Goal: Transaction & Acquisition: Purchase product/service

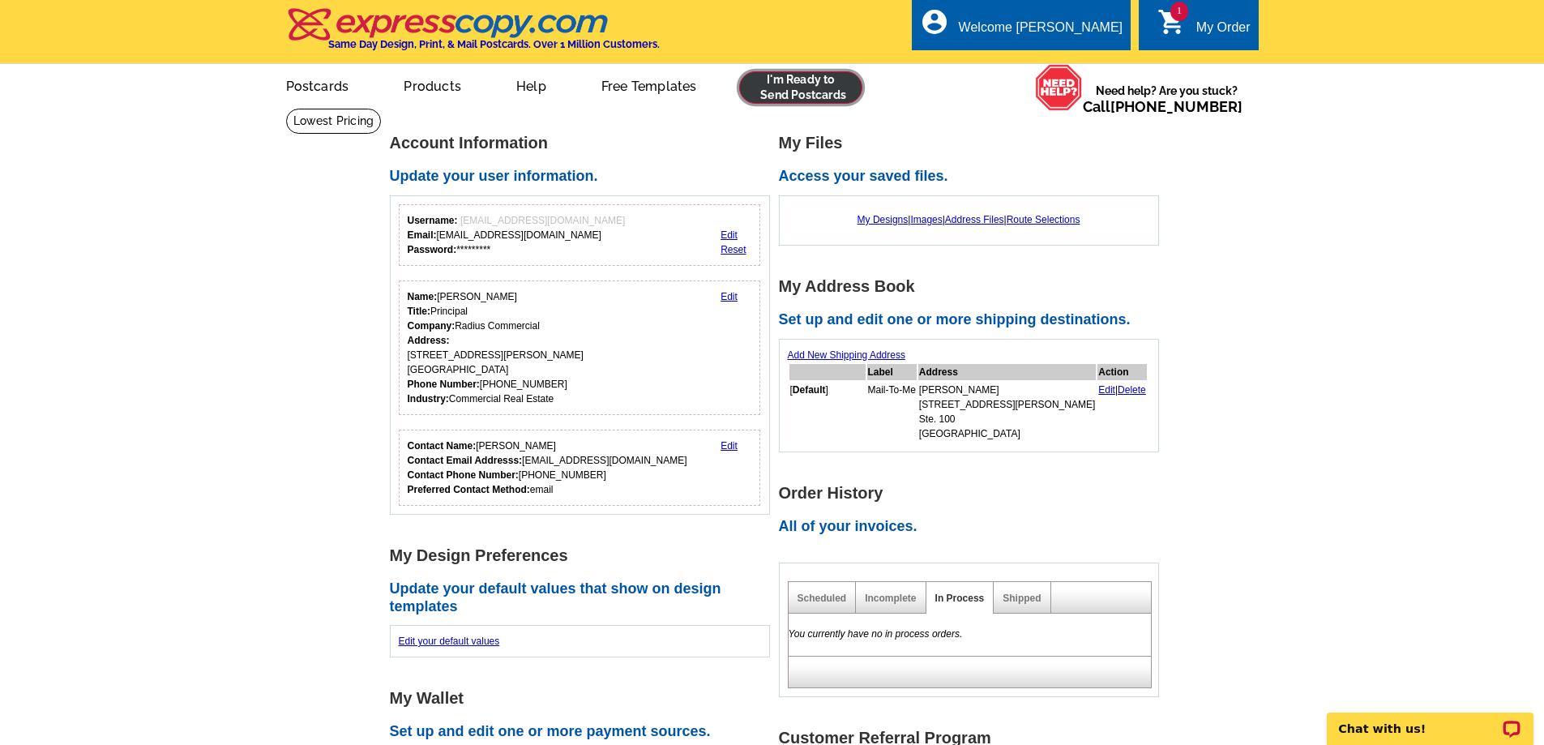
click at [805, 80] on link at bounding box center [801, 87] width 124 height 32
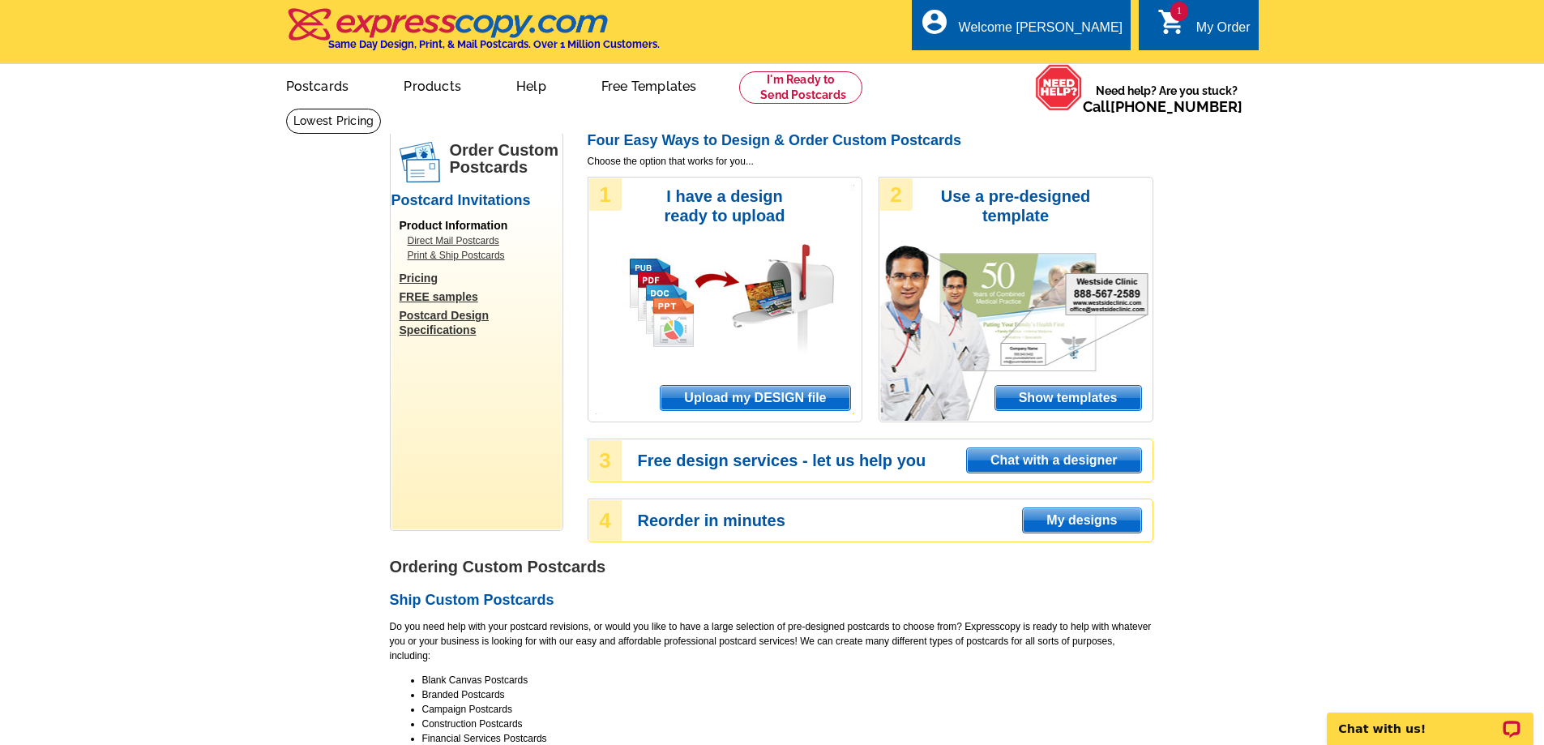
click at [754, 400] on span "Upload my DESIGN file" at bounding box center [755, 398] width 189 height 24
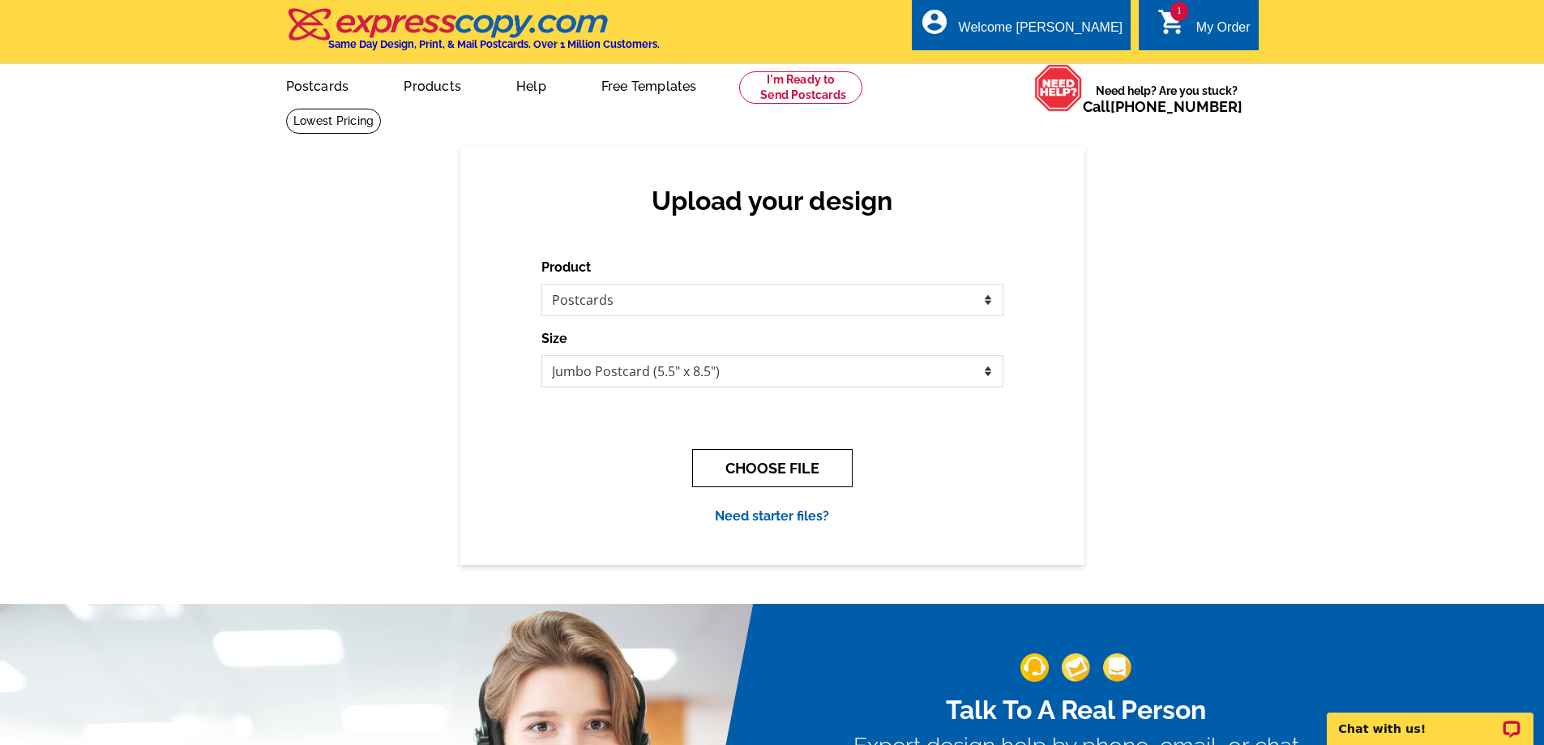
click at [772, 469] on button "CHOOSE FILE" at bounding box center [772, 468] width 160 height 38
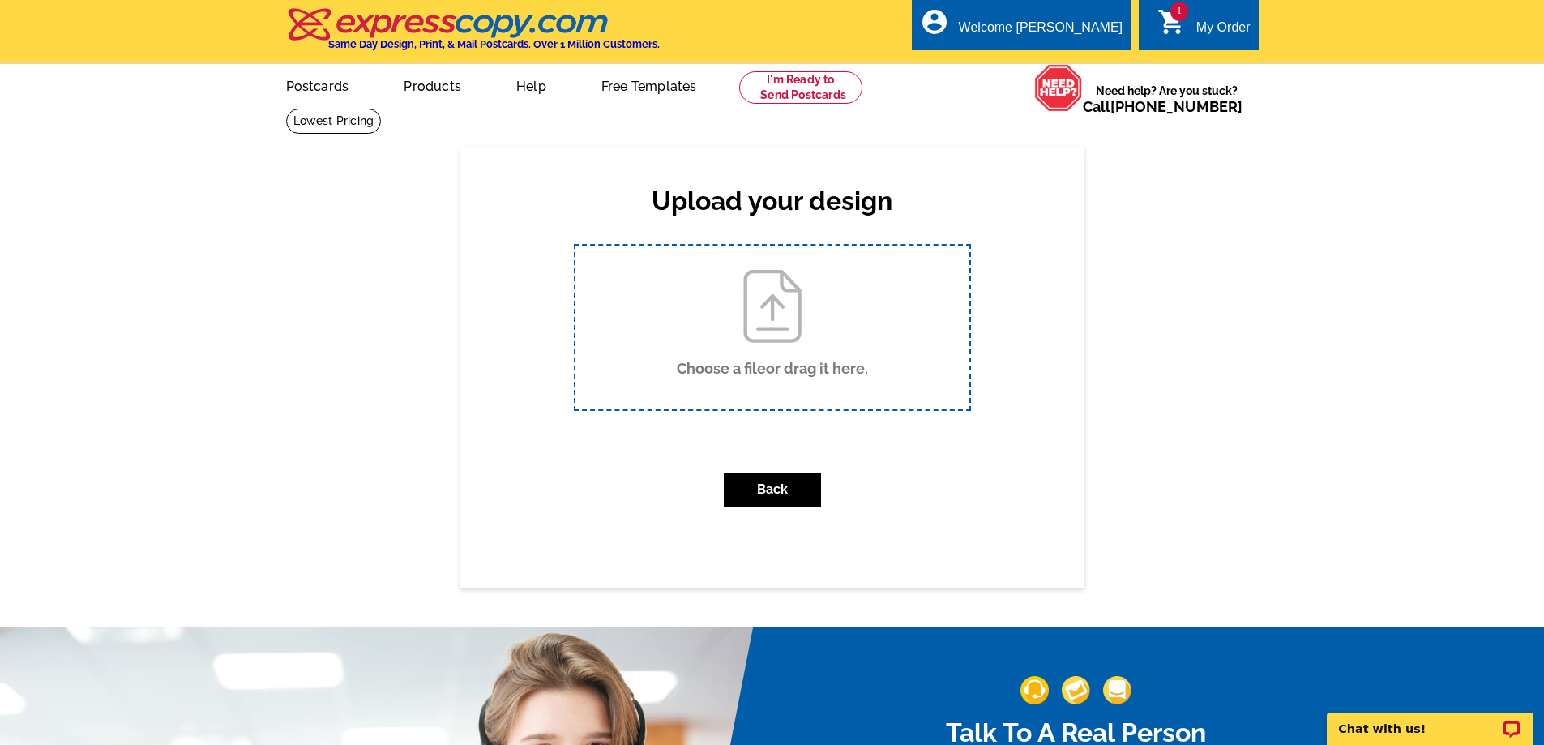
click at [844, 314] on div "Choose a file or drag it here ." at bounding box center [772, 327] width 397 height 167
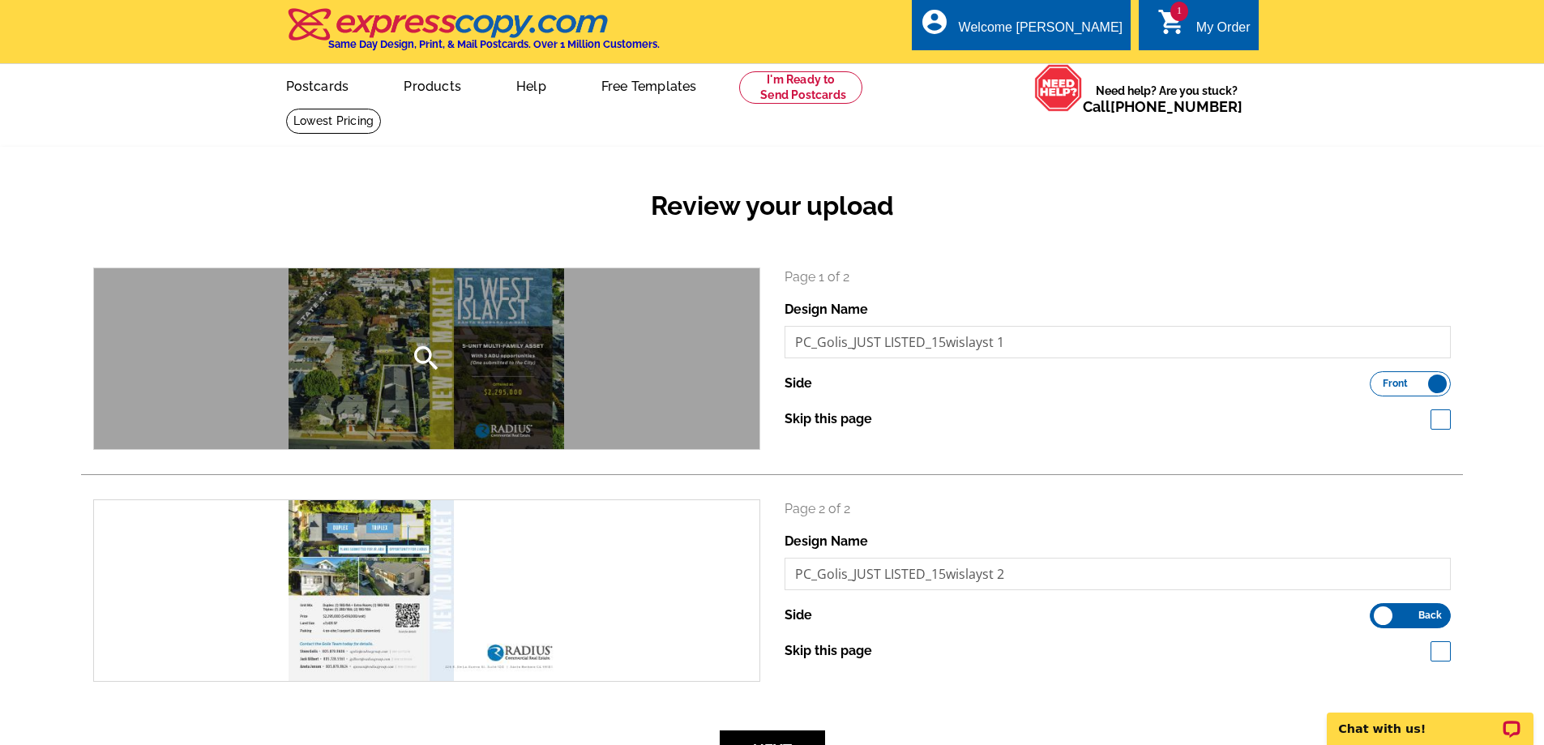
click at [487, 379] on div "search" at bounding box center [426, 358] width 665 height 181
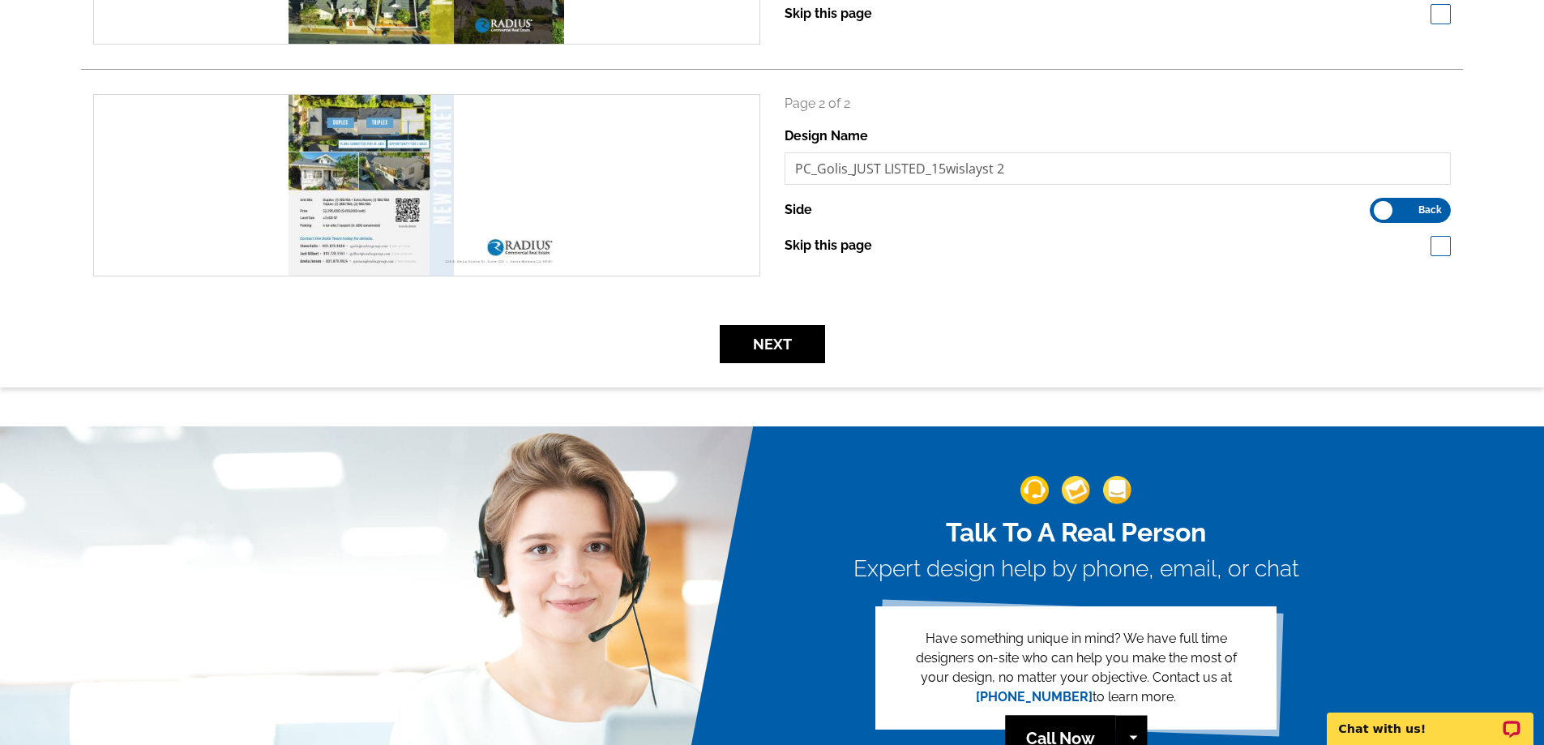
scroll to position [486, 0]
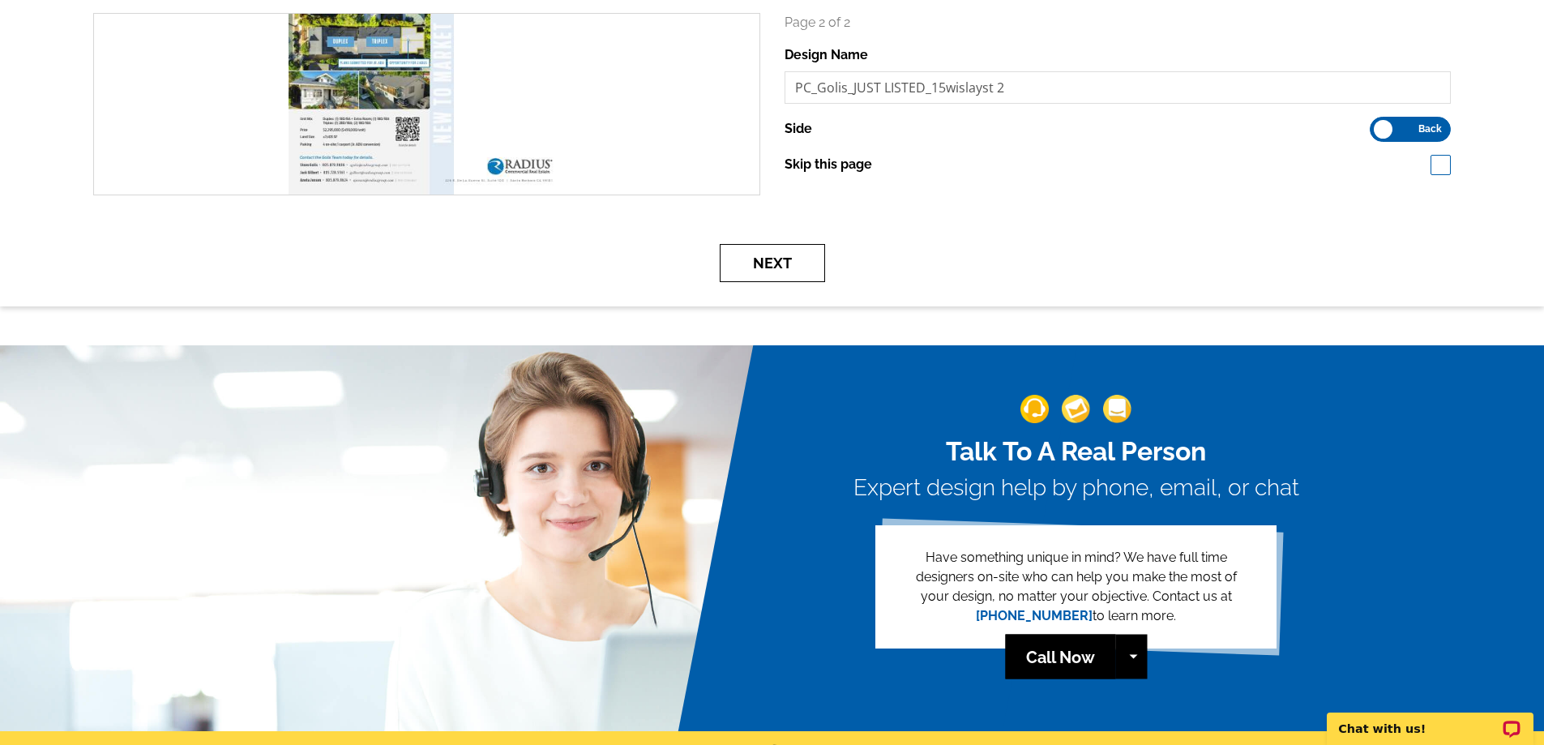
click at [786, 270] on button "Next" at bounding box center [772, 263] width 105 height 38
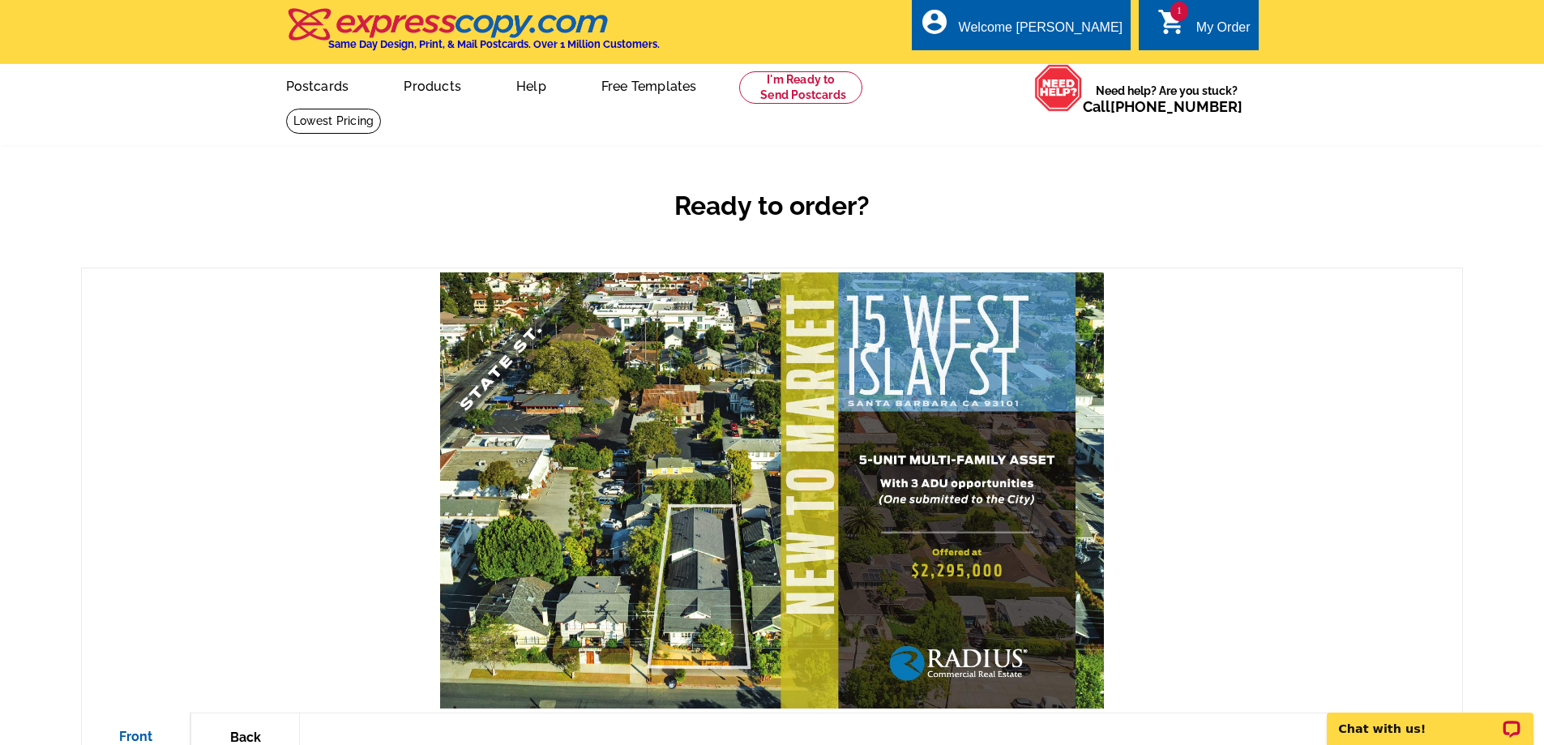
scroll to position [486, 0]
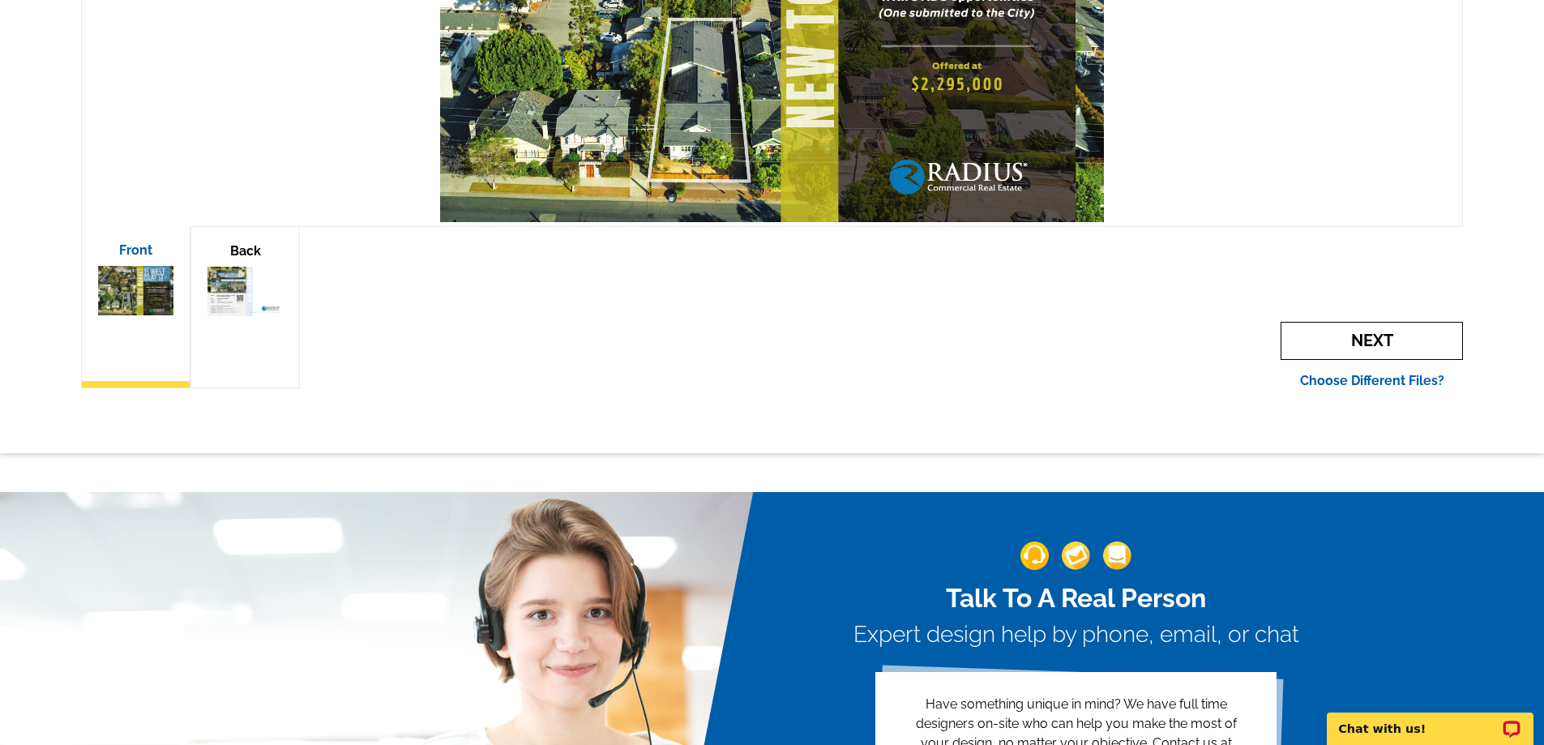
click at [1396, 340] on span "Next" at bounding box center [1372, 341] width 182 height 38
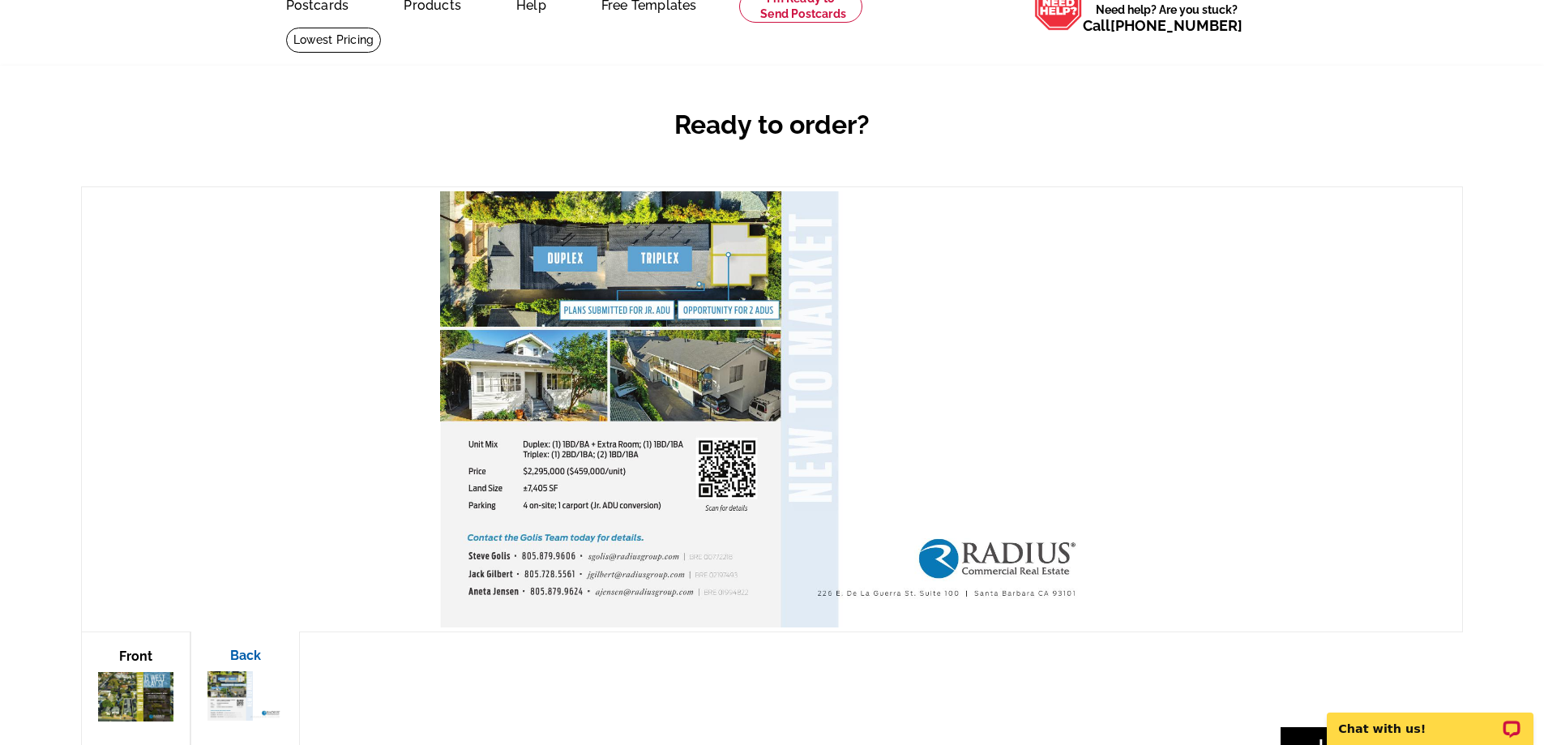
scroll to position [324, 0]
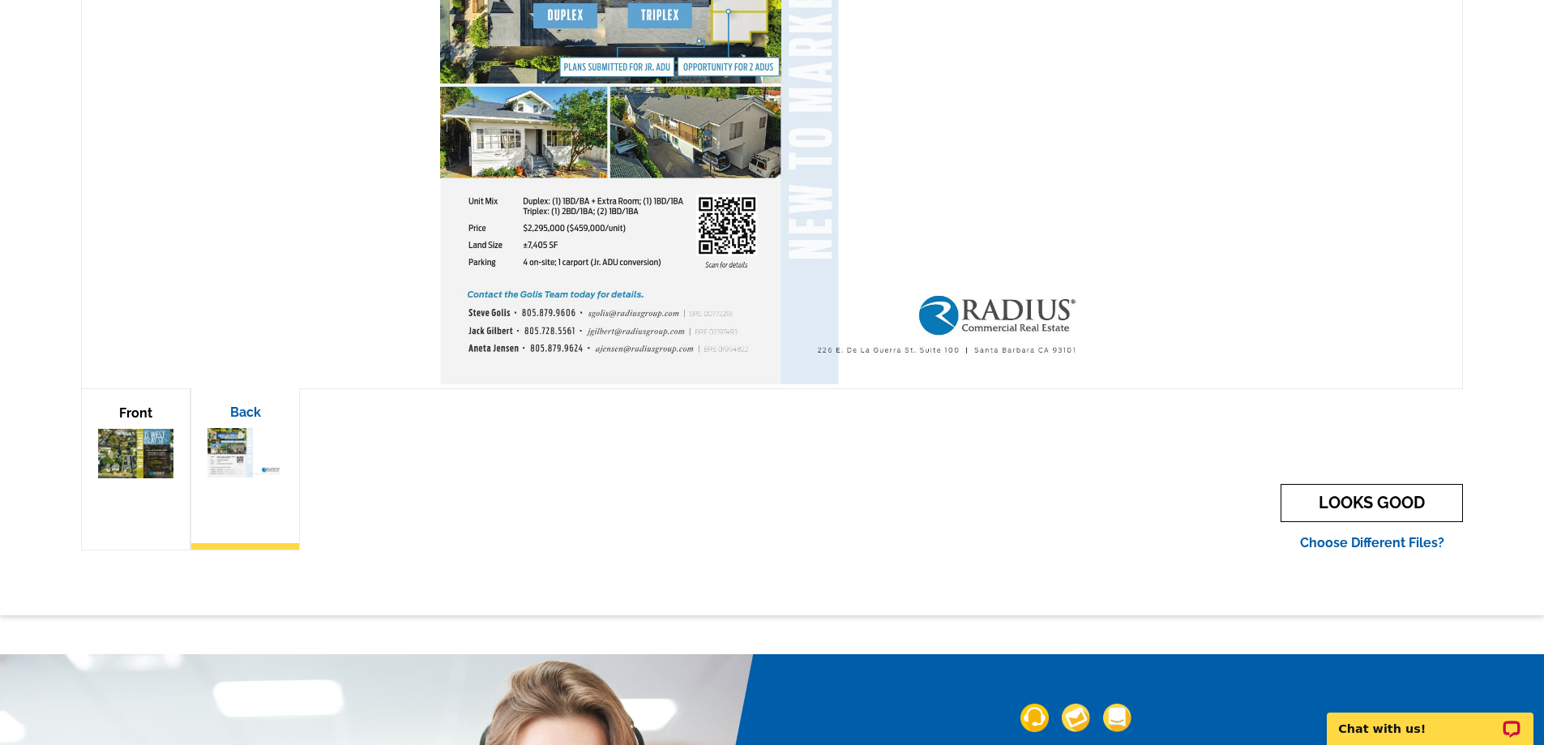
click at [1359, 503] on link "LOOKS GOOD" at bounding box center [1372, 503] width 182 height 38
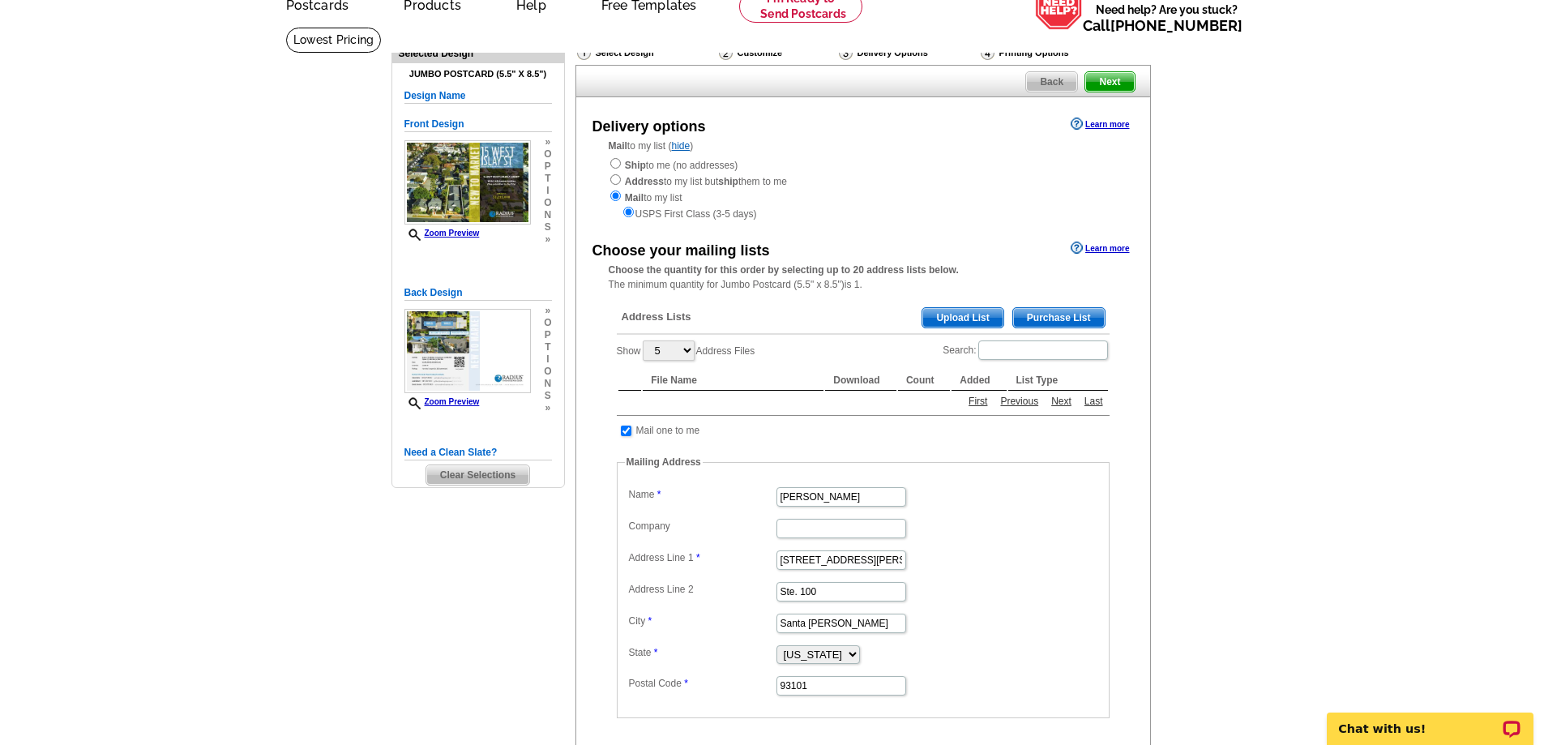
scroll to position [81, 0]
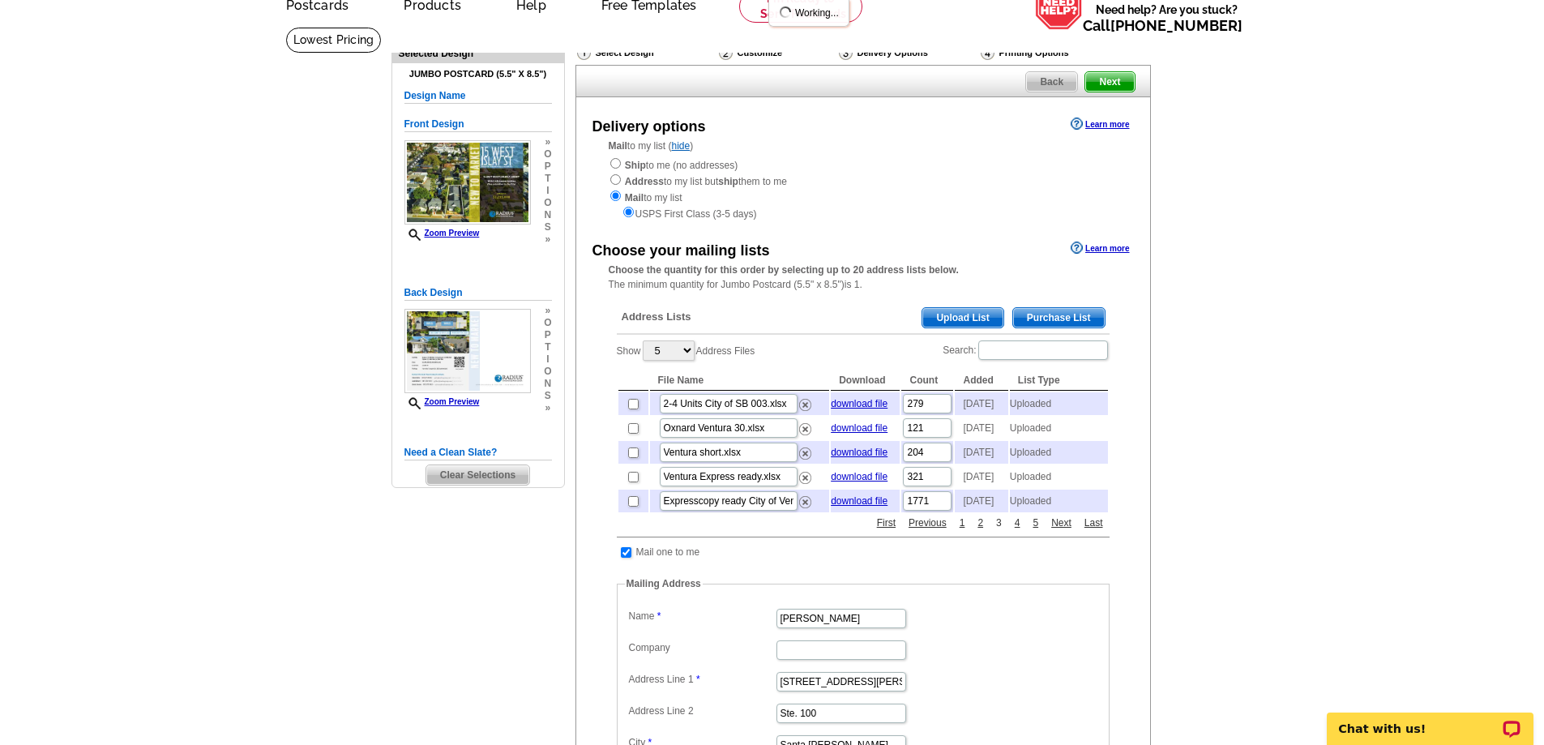
click at [996, 530] on link "3" at bounding box center [999, 522] width 14 height 15
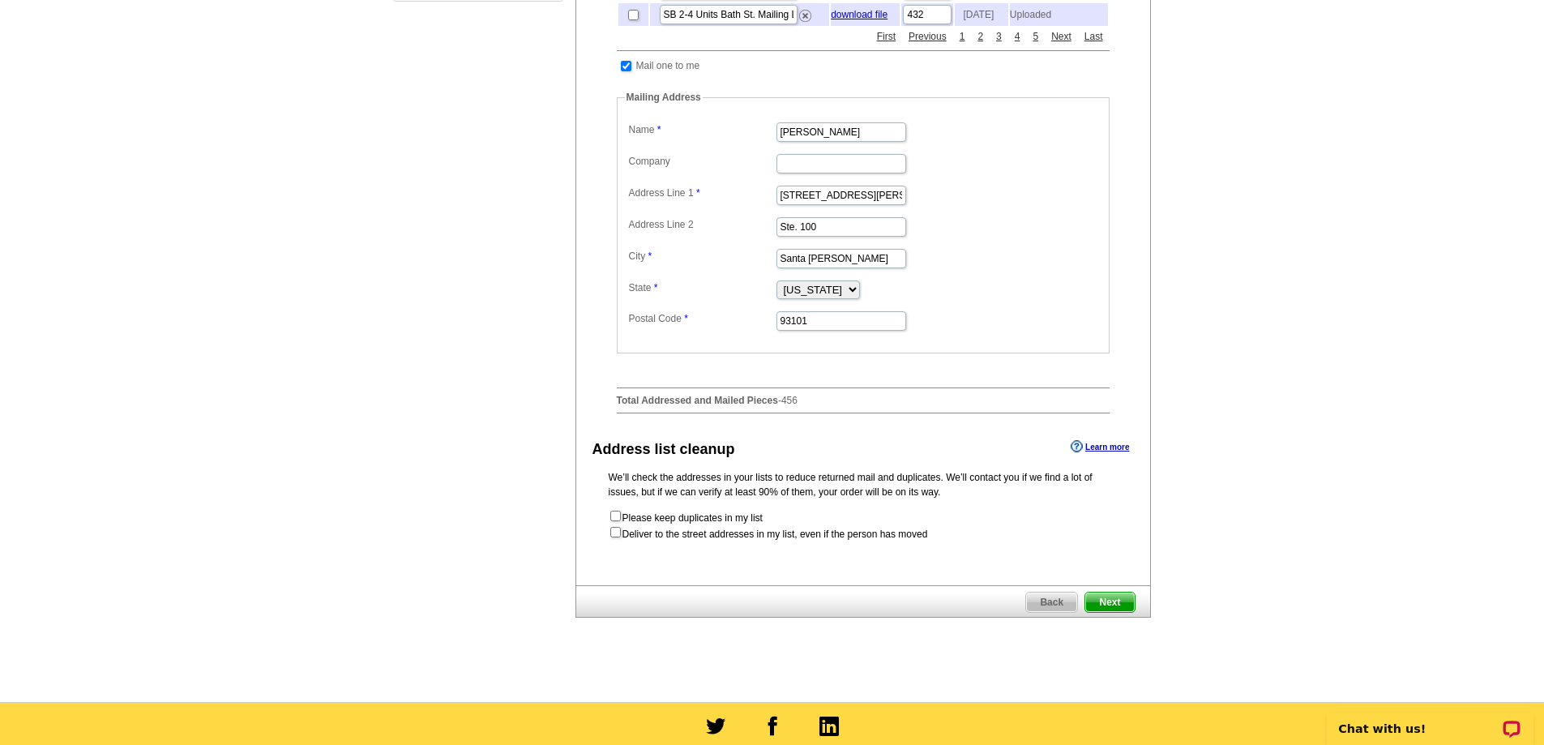
scroll to position [729, 0]
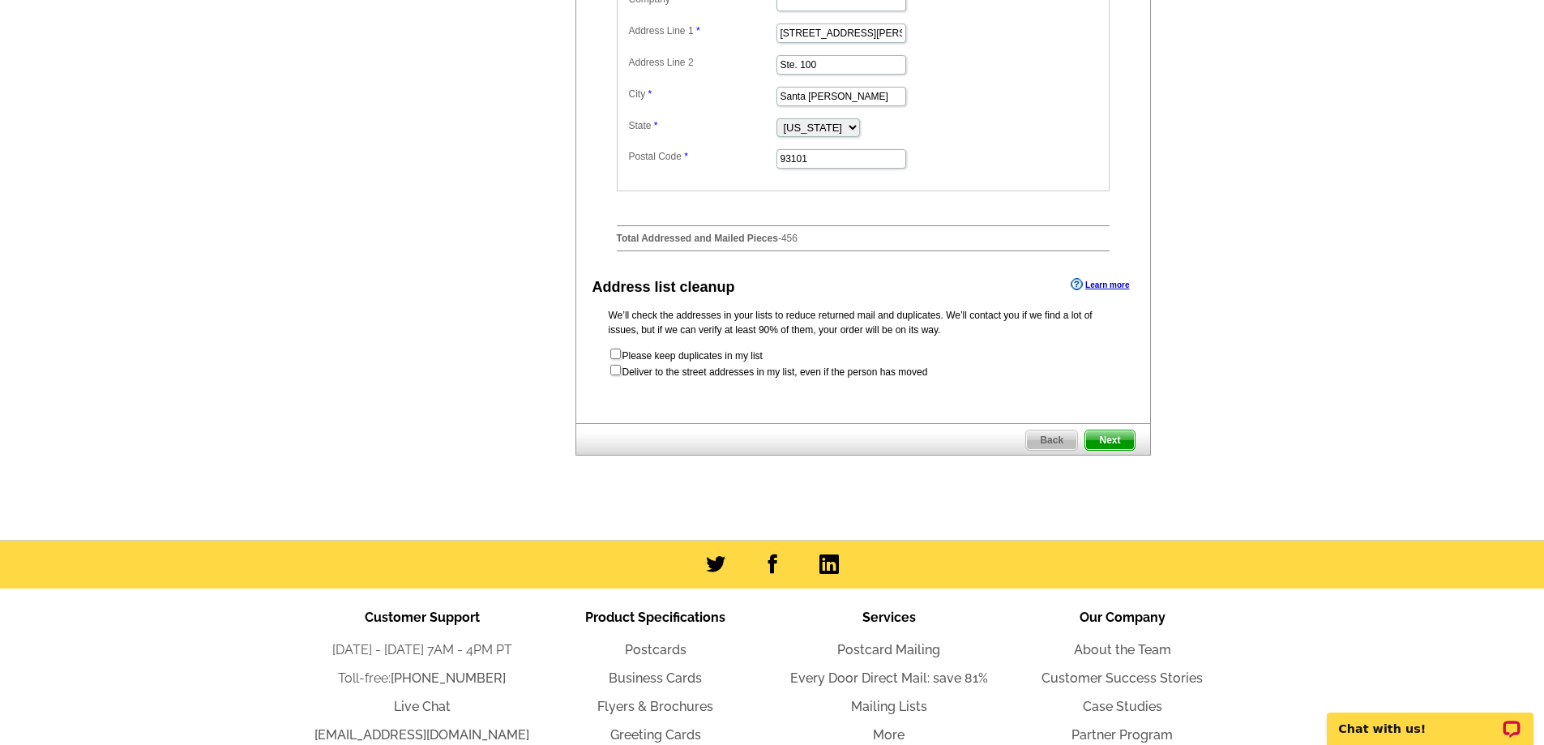
click at [1124, 450] on span "Next" at bounding box center [1109, 439] width 49 height 19
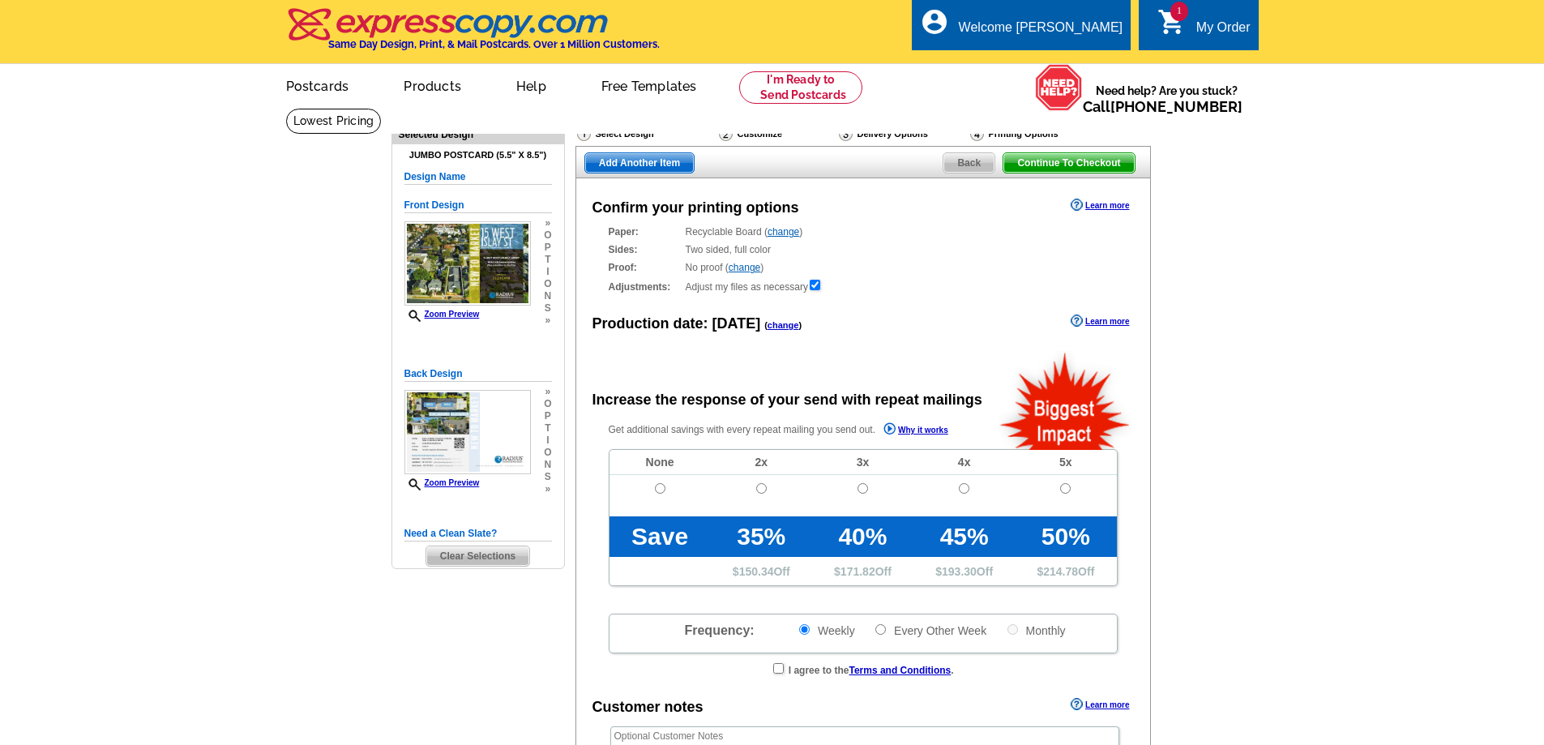
scroll to position [162, 0]
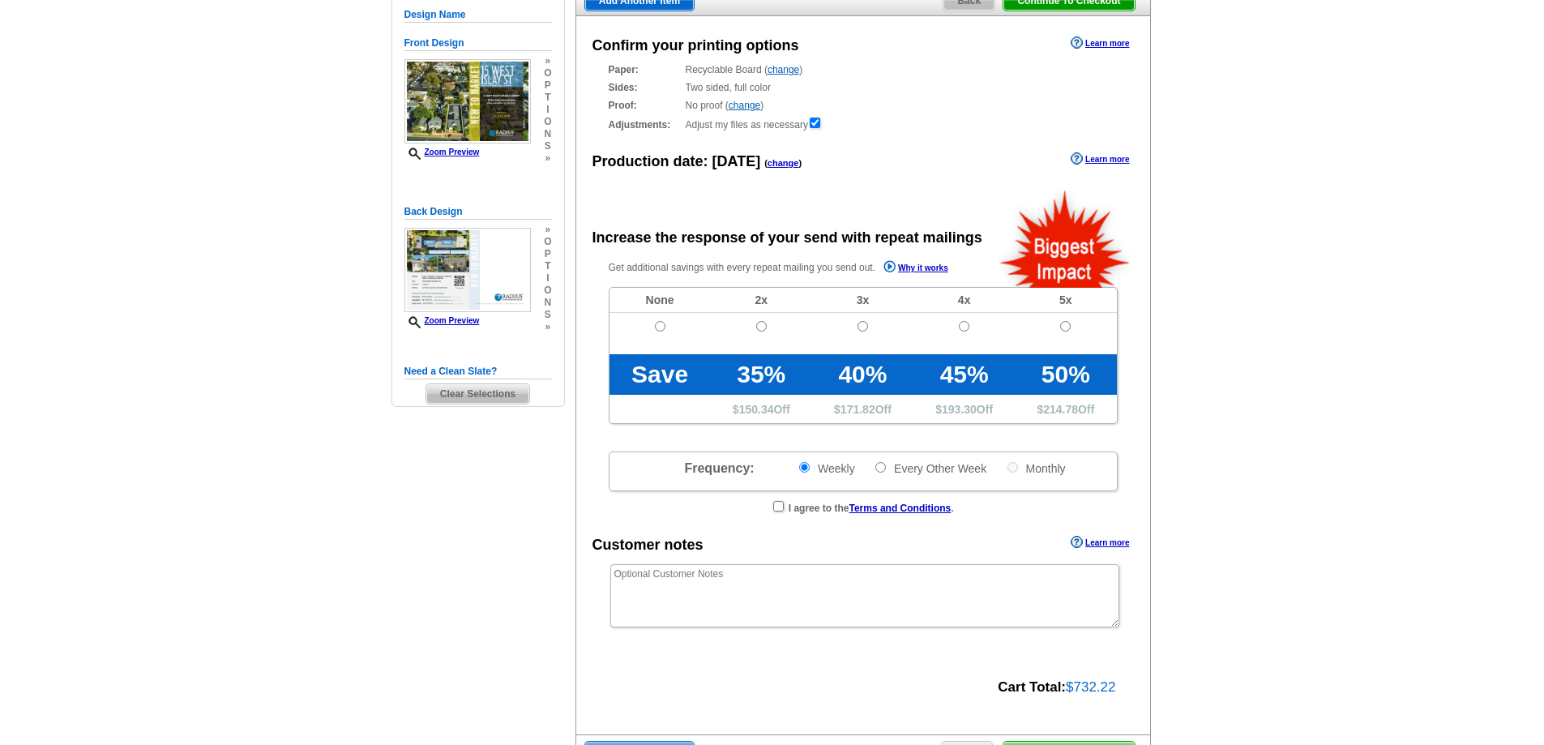
radio input "false"
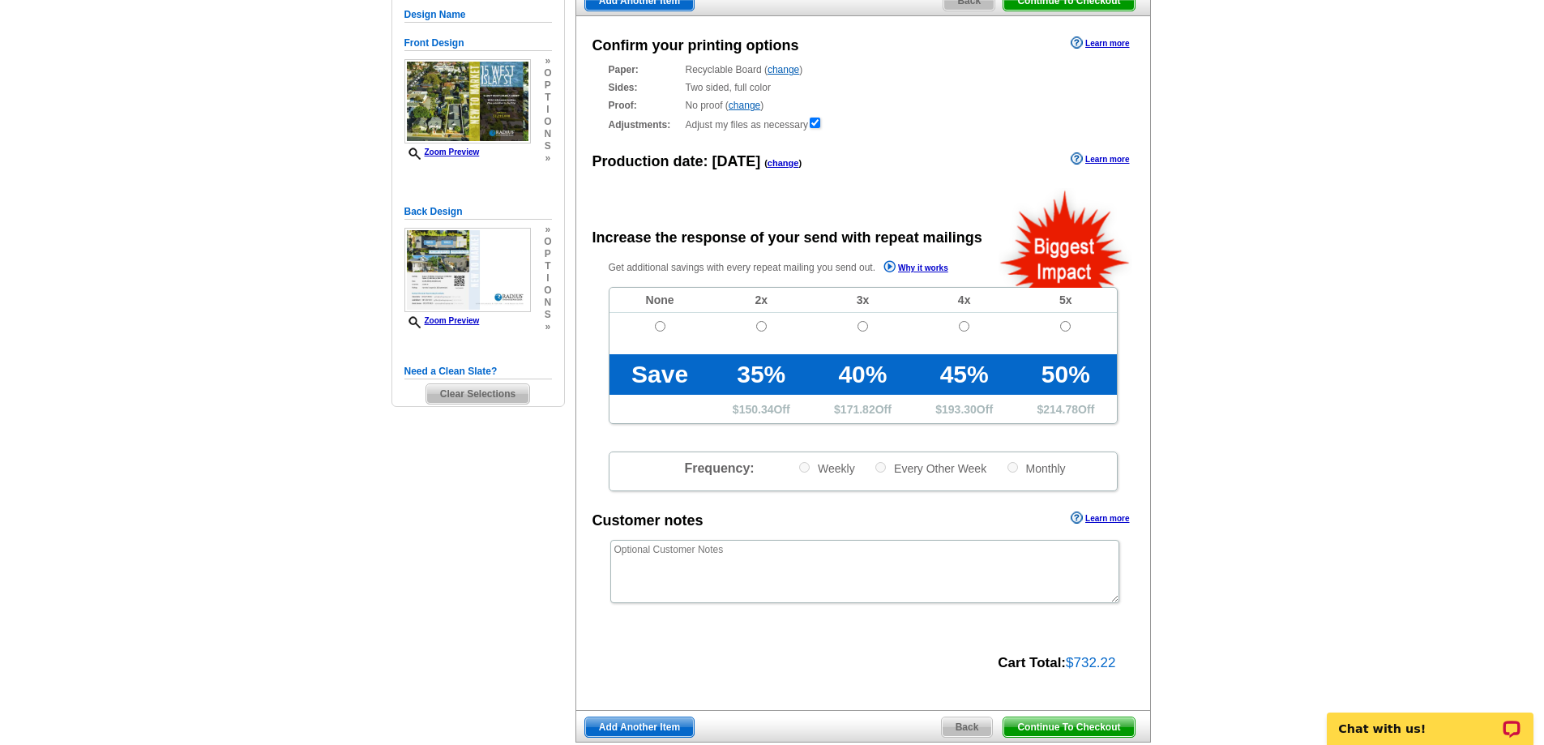
scroll to position [0, 0]
click at [658, 323] on input "radio" at bounding box center [660, 326] width 11 height 11
radio input "true"
click at [1143, 450] on div "Get additional savings with every repeat mailing you send out. Why it works Non…" at bounding box center [863, 375] width 574 height 233
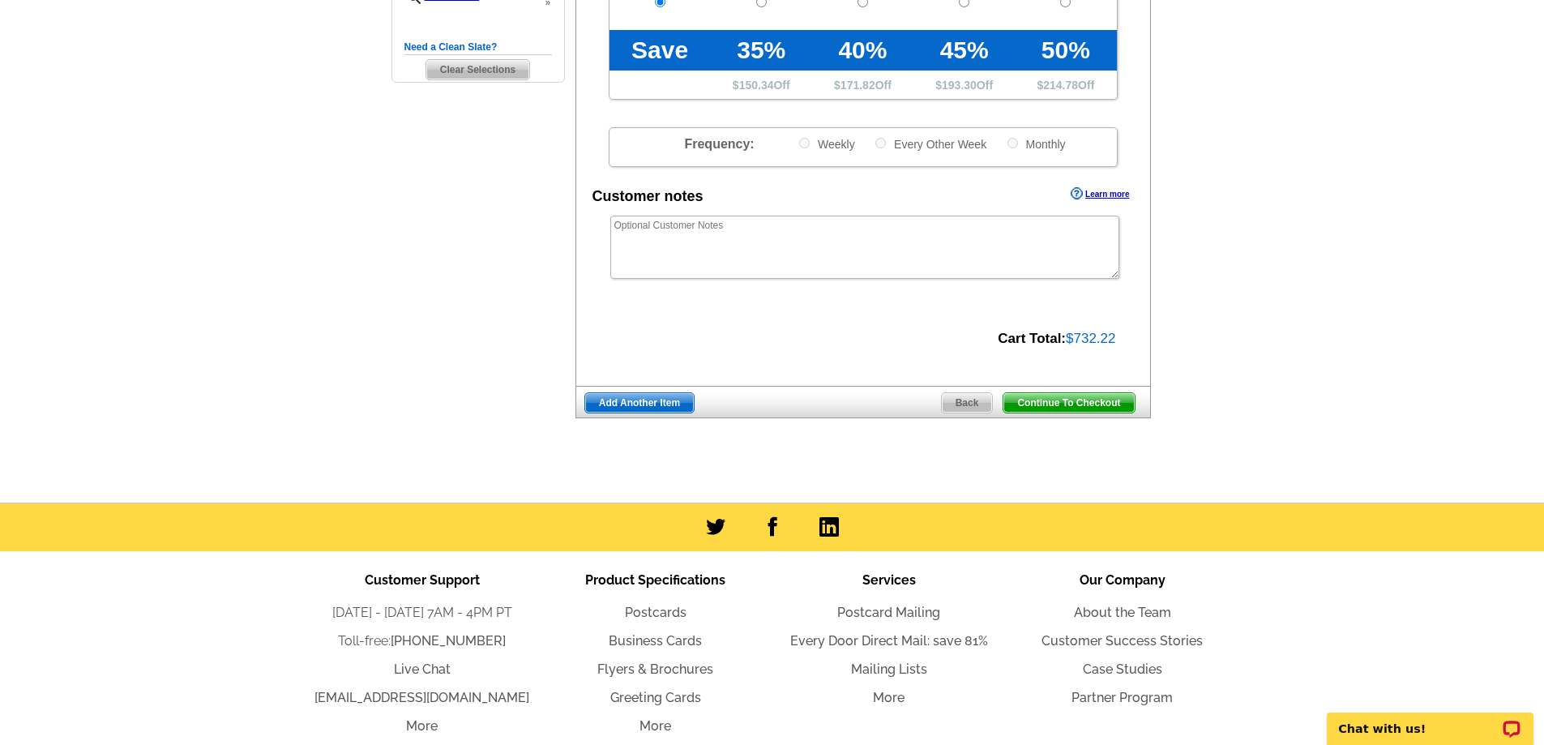
scroll to position [567, 0]
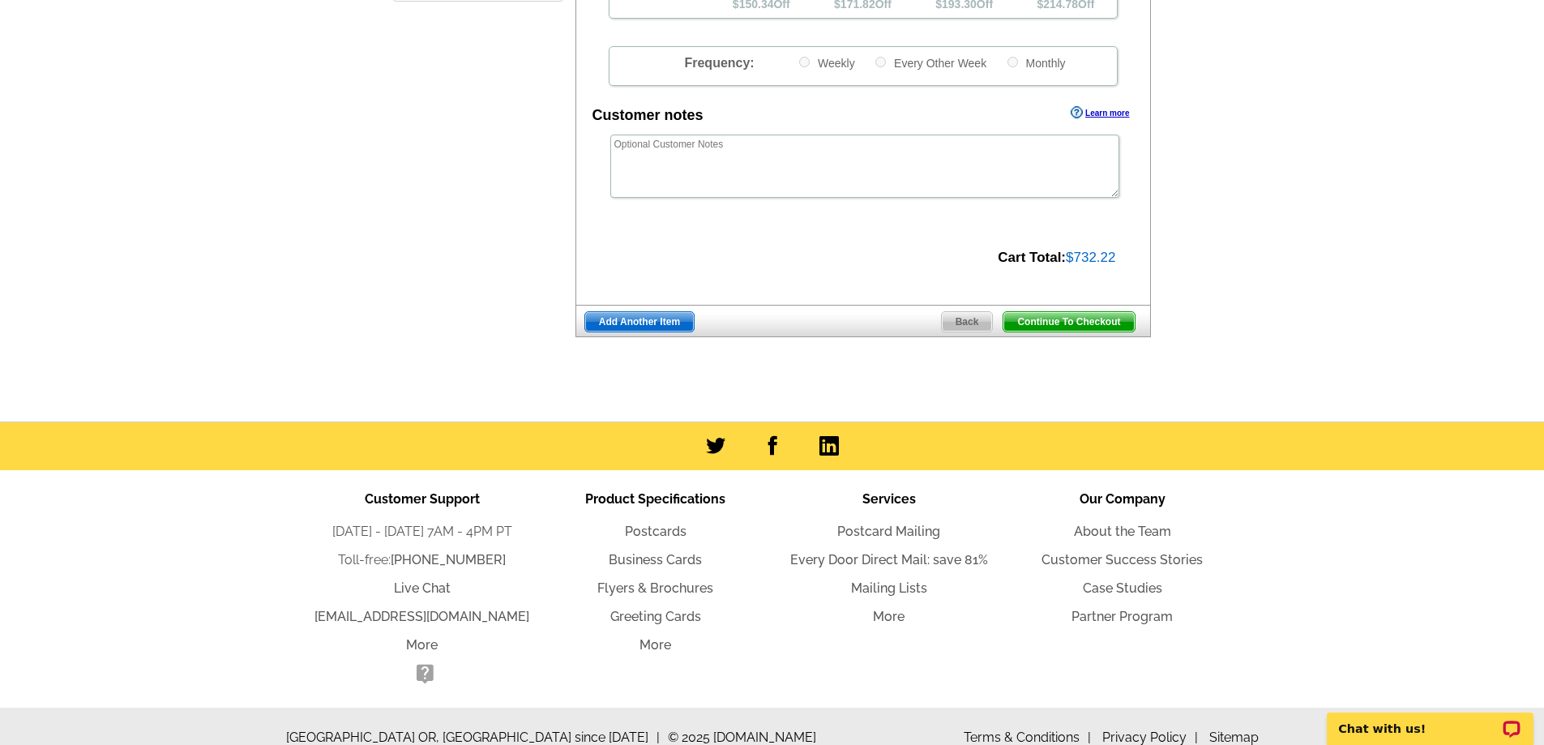
click at [1097, 323] on span "Continue To Checkout" at bounding box center [1068, 321] width 130 height 19
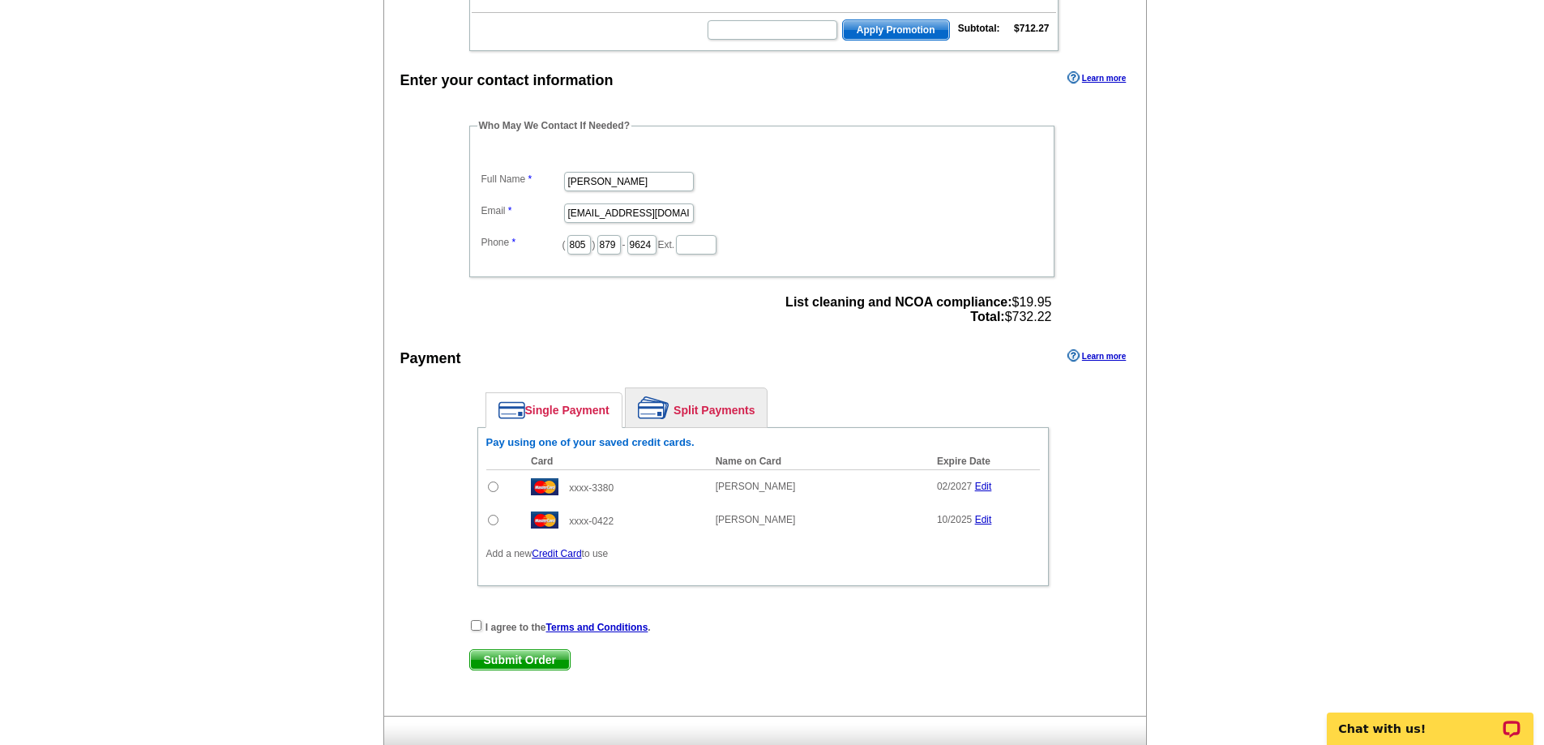
click at [492, 525] on input "radio" at bounding box center [493, 520] width 11 height 11
radio input "true"
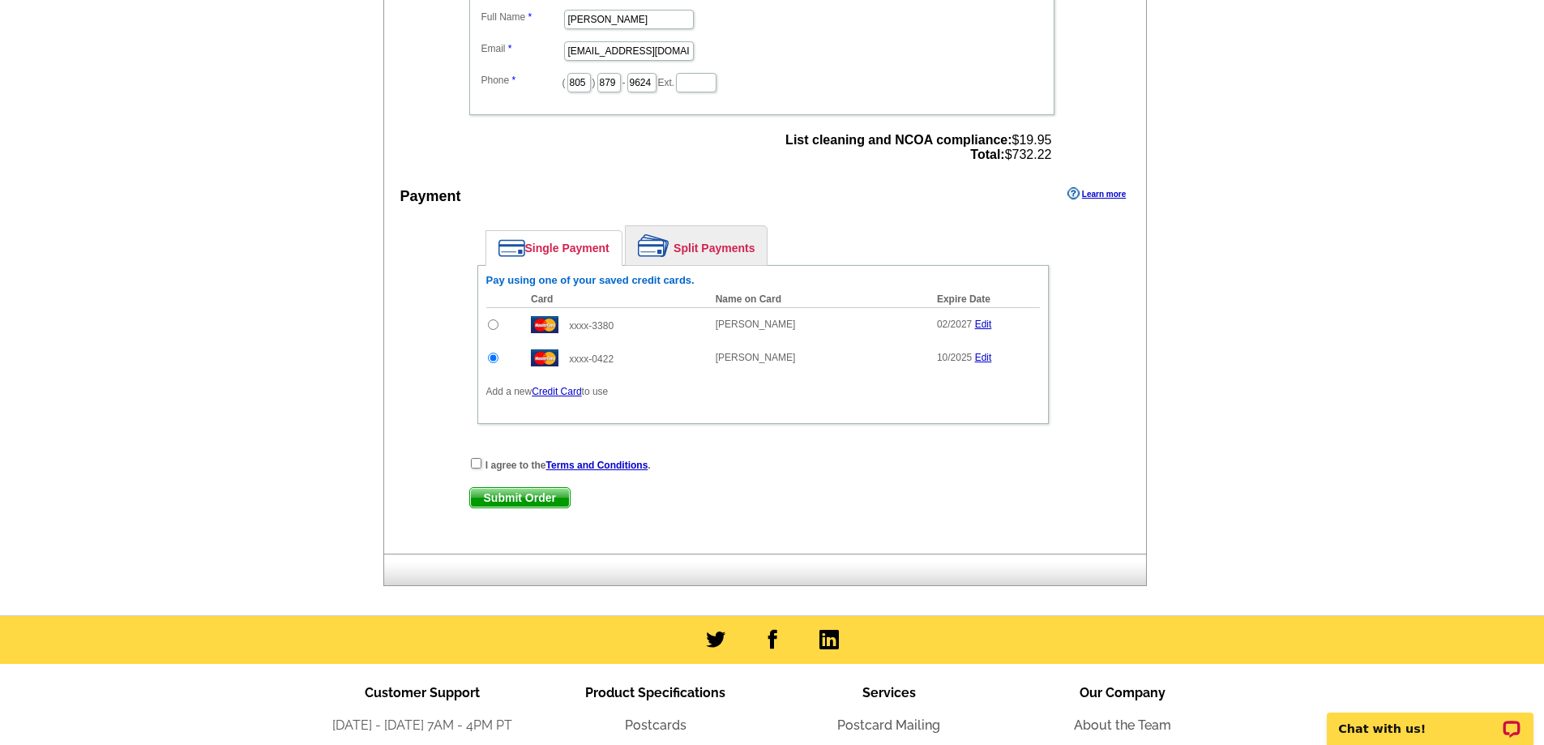
scroll to position [729, 0]
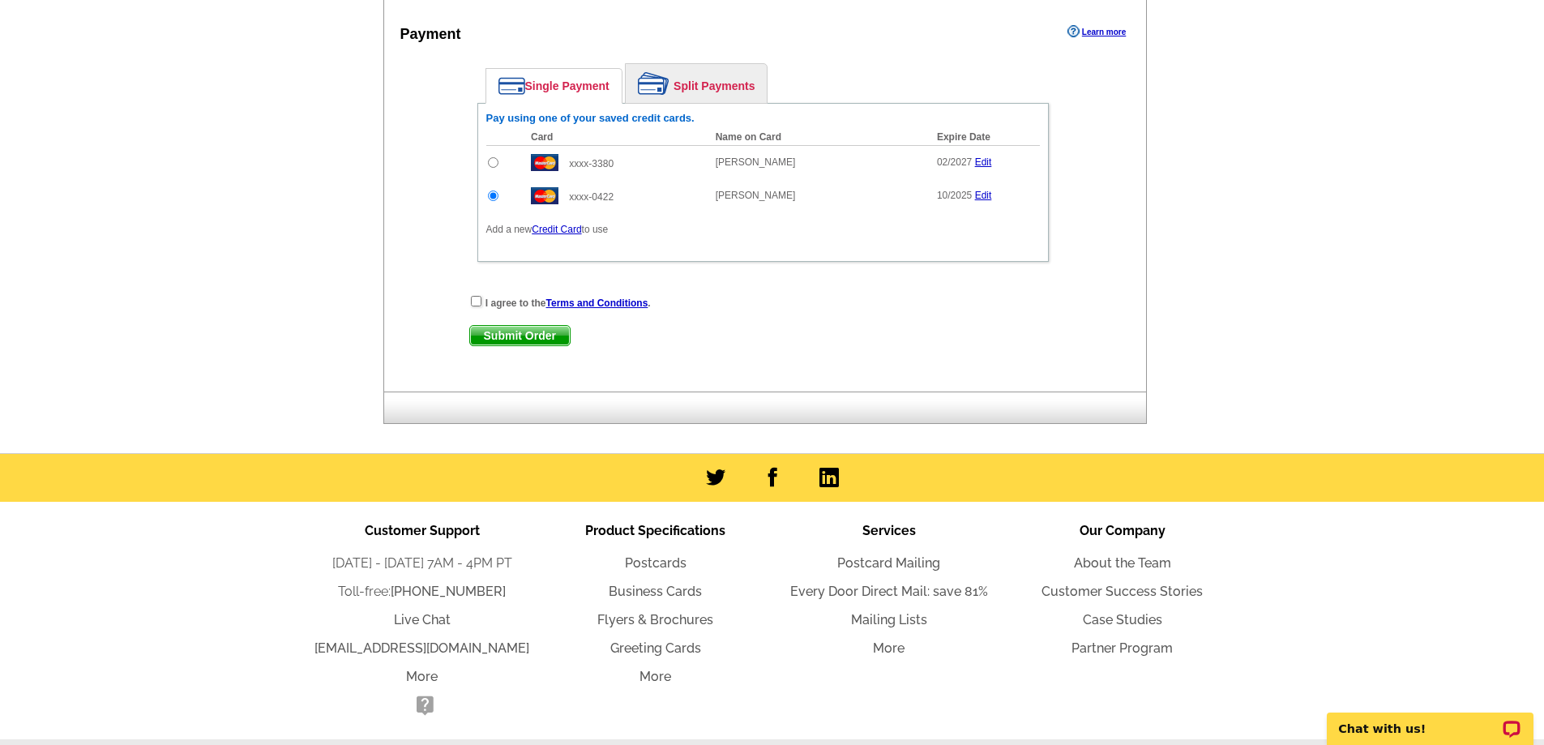
click at [473, 309] on div "I agree to the Terms and Conditions ." at bounding box center [763, 302] width 588 height 16
click at [473, 303] on input "checkbox" at bounding box center [476, 301] width 11 height 11
checkbox input "true"
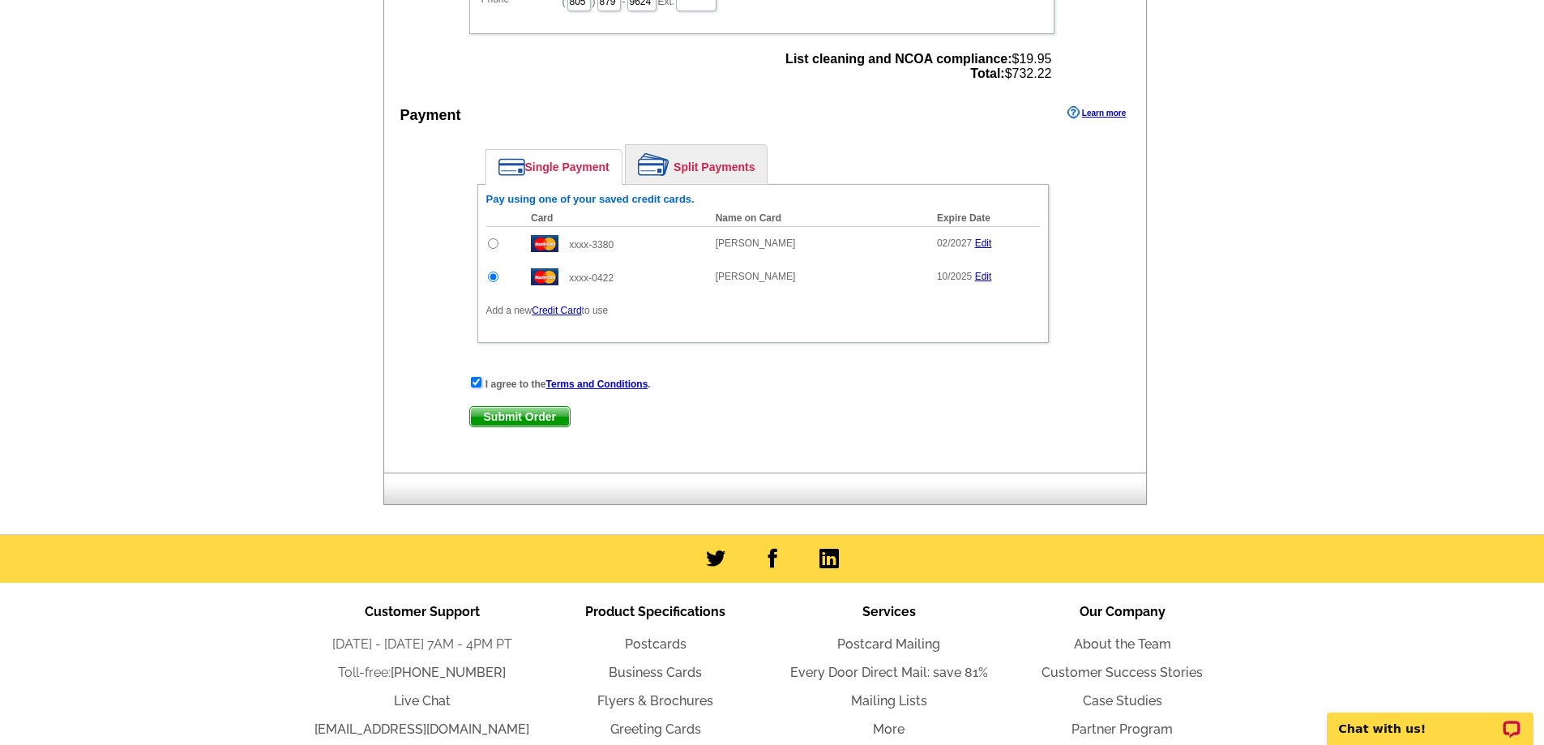
scroll to position [486, 0]
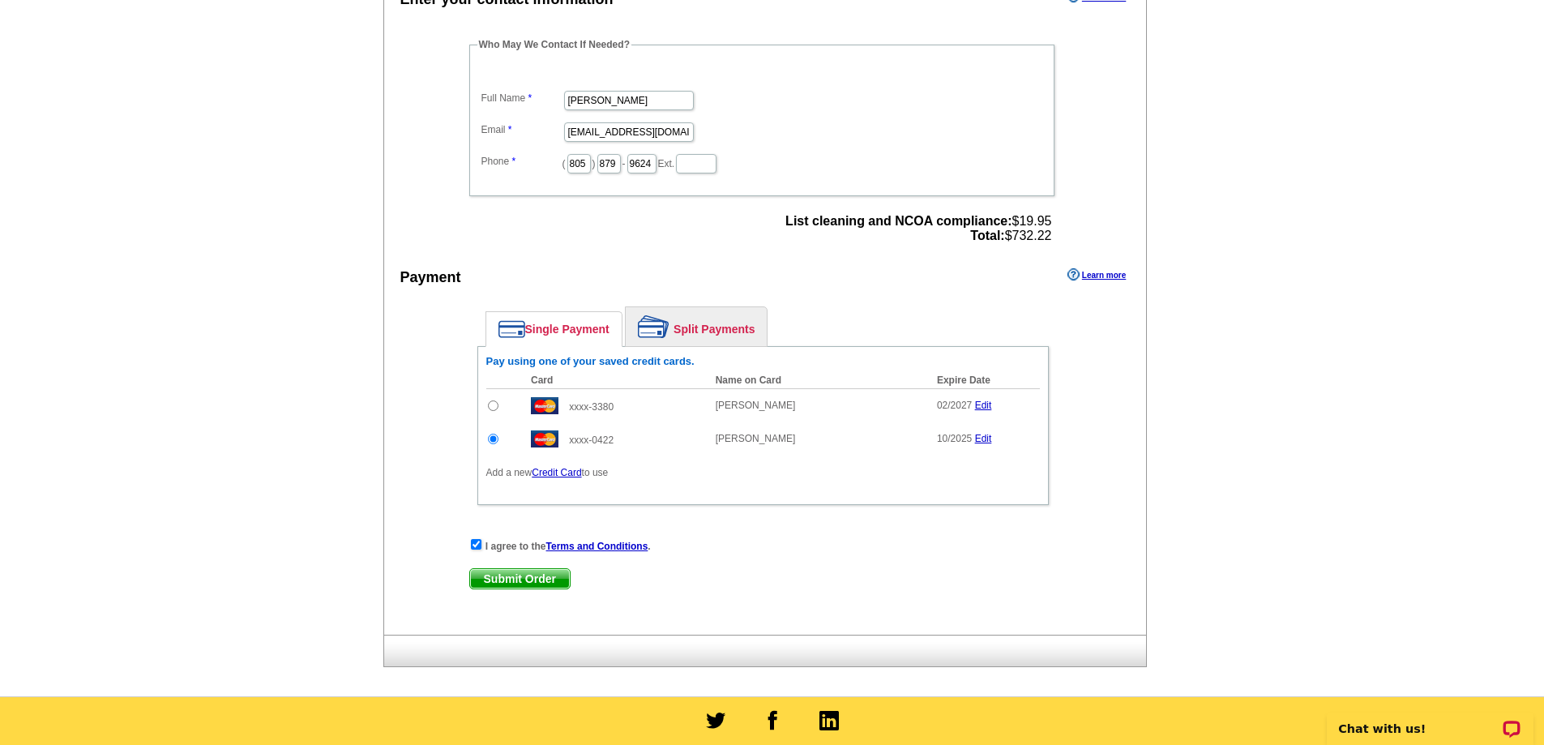
click at [523, 584] on span "Submit Order" at bounding box center [520, 578] width 100 height 19
